Goal: Task Accomplishment & Management: Complete application form

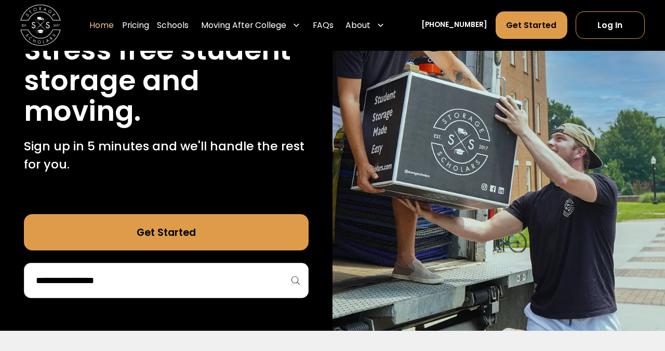
scroll to position [144, 0]
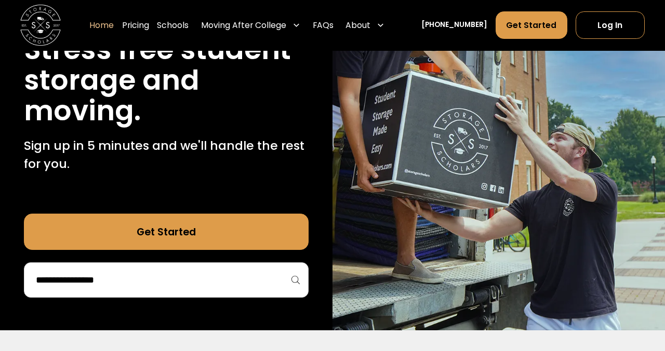
click at [268, 238] on link "Get Started" at bounding box center [166, 232] width 284 height 37
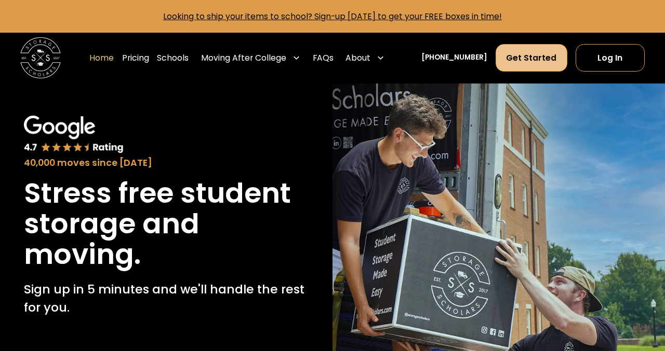
click at [547, 62] on link "Get Started" at bounding box center [531, 58] width 72 height 28
